Goal: Register for event/course

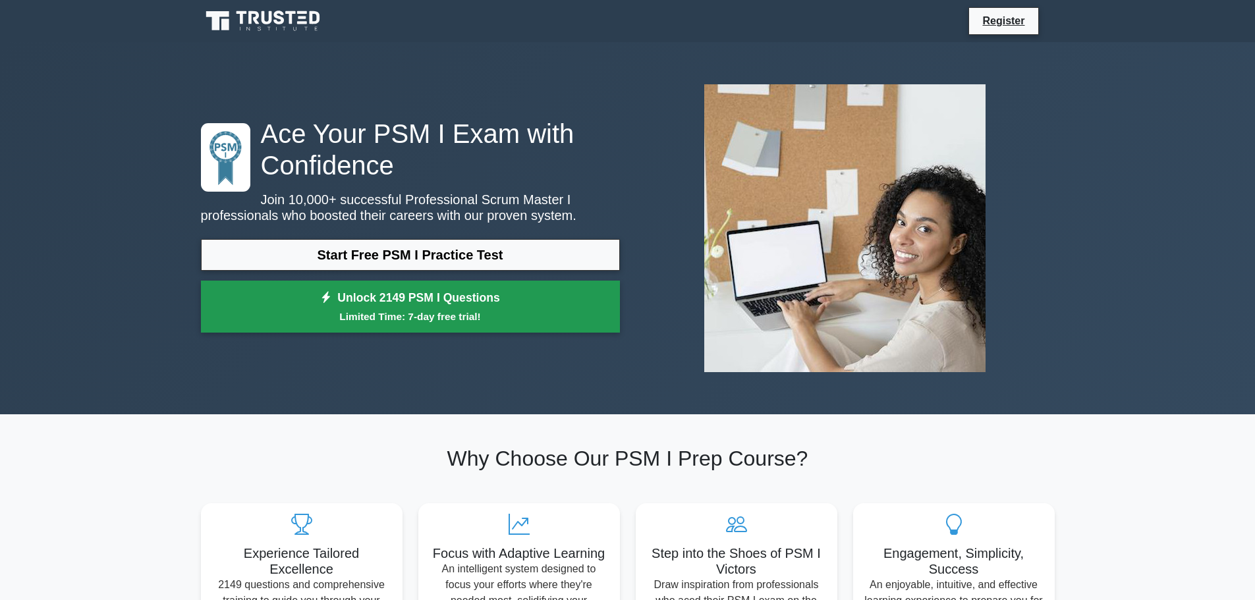
click at [547, 305] on link "Unlock 2149 PSM I Questions Limited Time: 7-day free trial!" at bounding box center [410, 307] width 419 height 53
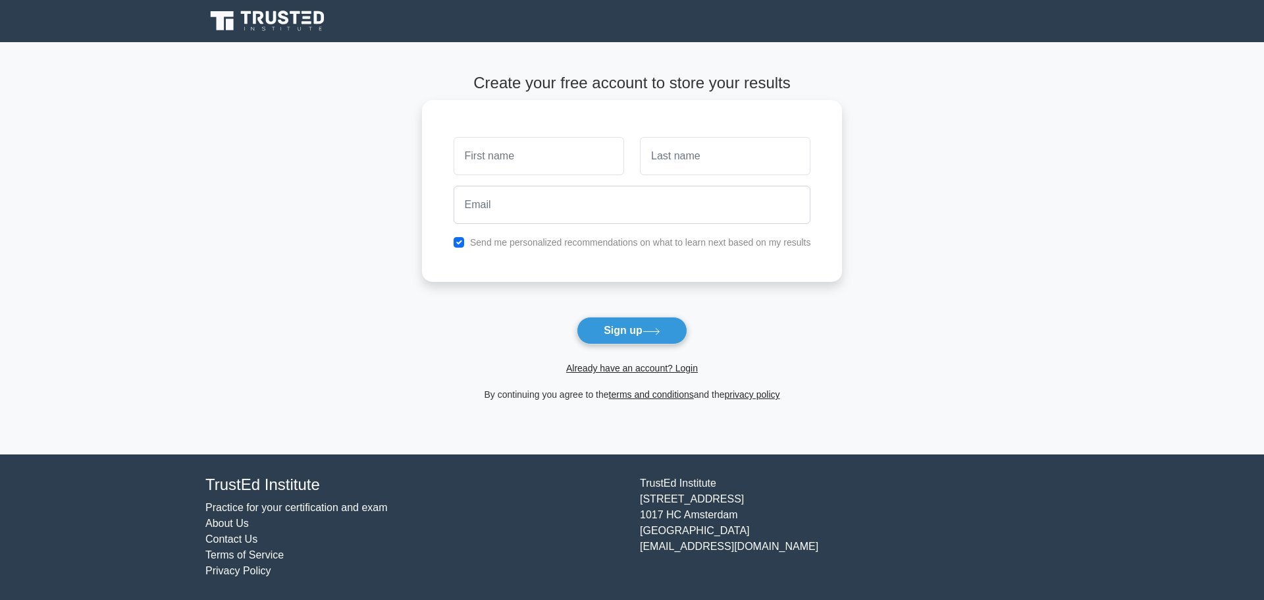
click at [557, 159] on input "text" at bounding box center [539, 156] width 171 height 38
type input "[PERSON_NAME]"
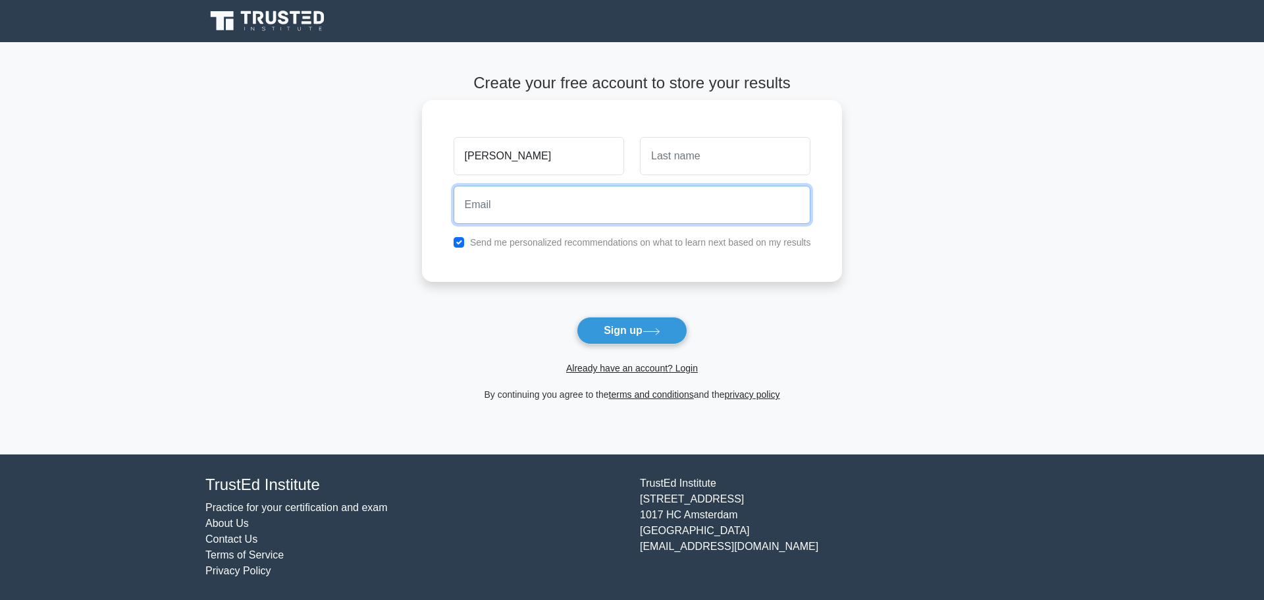
click at [558, 209] on input "email" at bounding box center [633, 205] width 358 height 38
drag, startPoint x: 529, startPoint y: 204, endPoint x: 581, endPoint y: 201, distance: 52.1
click at [529, 204] on input "[EMAIL_ADDRESS][DOMAIN_NAME]" at bounding box center [633, 205] width 358 height 38
type input "daniellusinchidp@gmail.com"
click at [577, 317] on button "Sign up" at bounding box center [632, 331] width 111 height 28
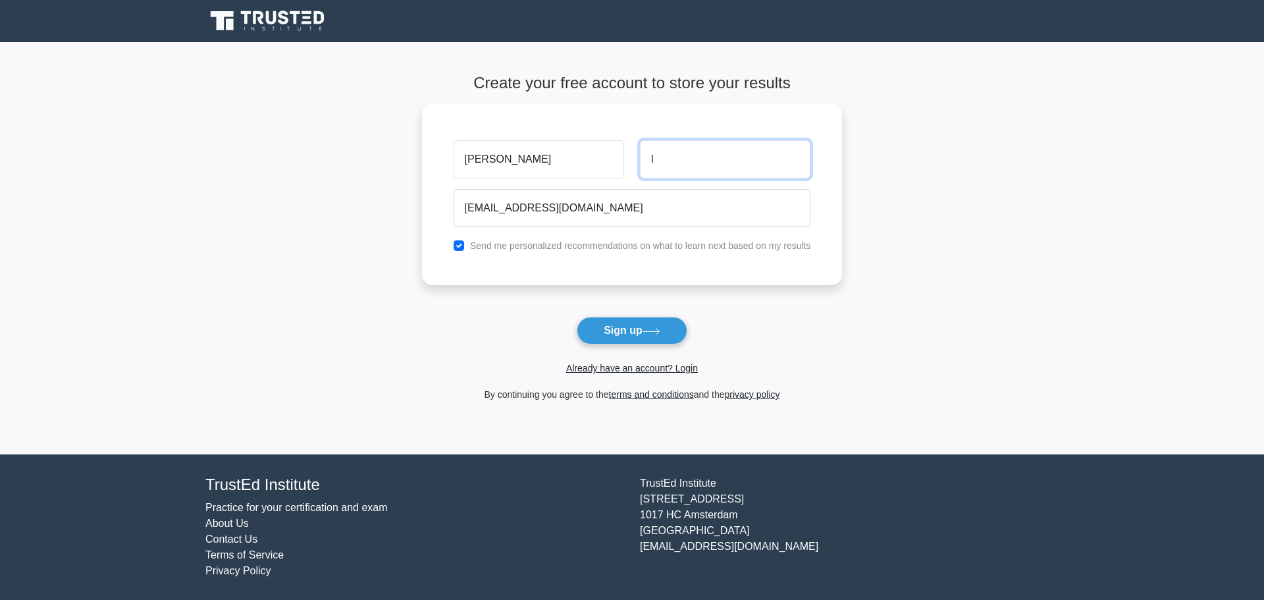
type input "l"
click at [904, 309] on main "Create your free account to store your results Daniel l daniellusinchidp@gmail.…" at bounding box center [632, 248] width 1264 height 412
click at [643, 329] on button "Sign up" at bounding box center [632, 331] width 111 height 28
